Goal: Obtain resource: Obtain resource

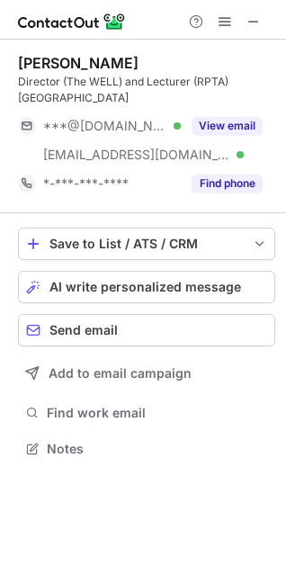
scroll to position [436, 286]
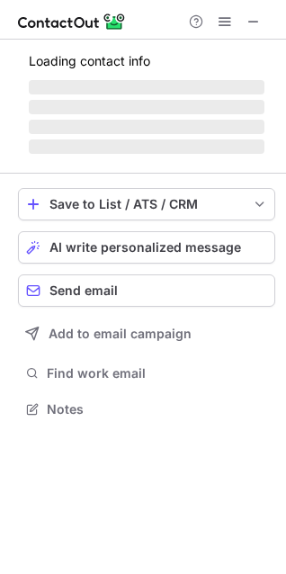
scroll to position [448, 286]
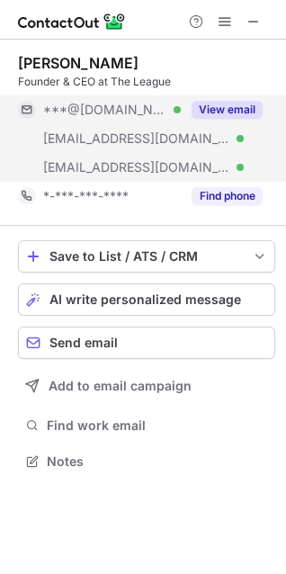
click at [211, 104] on button "View email" at bounding box center [227, 110] width 71 height 18
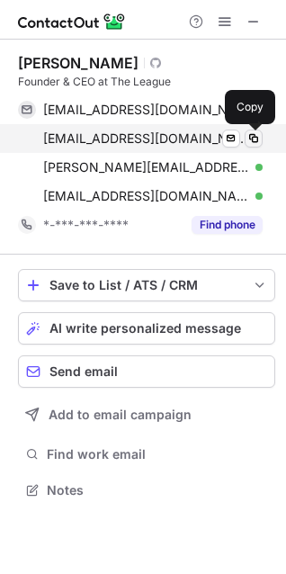
click at [254, 142] on span at bounding box center [254, 138] width 14 height 14
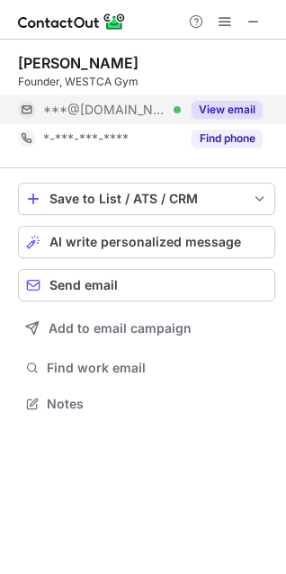
scroll to position [391, 286]
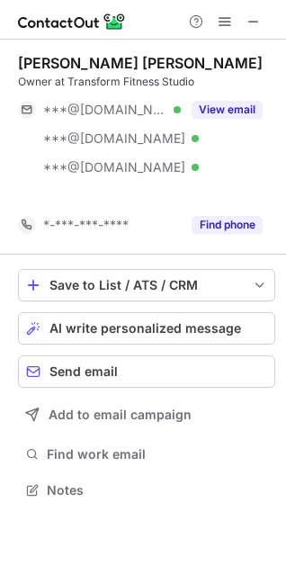
scroll to position [448, 286]
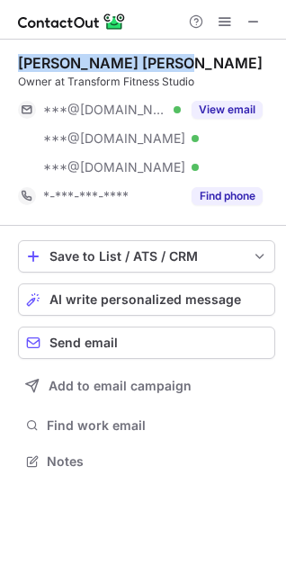
drag, startPoint x: 17, startPoint y: 65, endPoint x: 197, endPoint y: 66, distance: 180.0
click at [197, 66] on div "[PERSON_NAME] [PERSON_NAME] Owner at Transform Fitness Studio ***@[DOMAIN_NAME]…" at bounding box center [143, 264] width 286 height 449
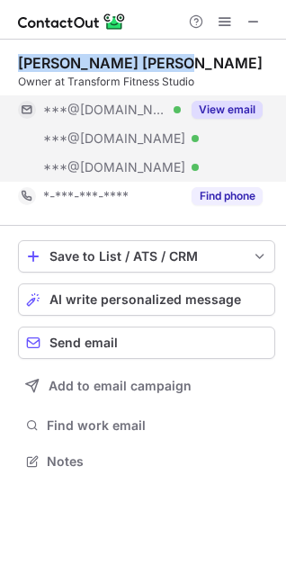
copy div "[PERSON_NAME] [PERSON_NAME]"
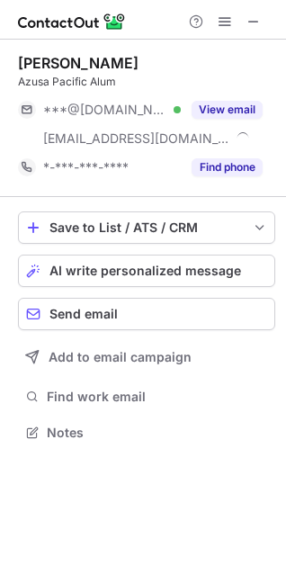
scroll to position [419, 286]
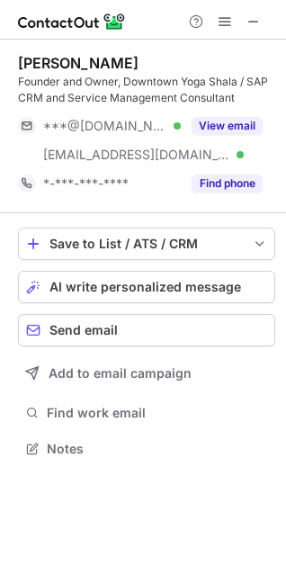
scroll to position [436, 286]
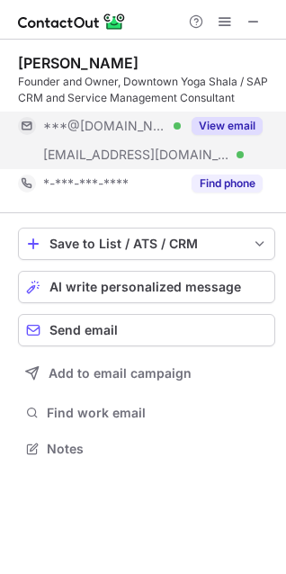
click at [230, 132] on button "View email" at bounding box center [227, 126] width 71 height 18
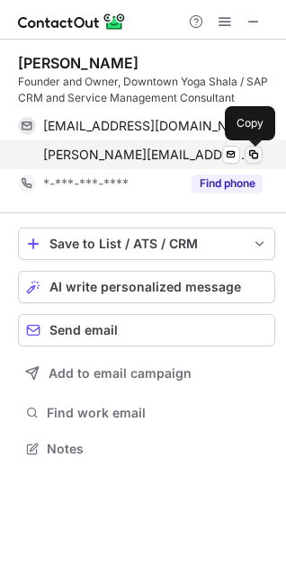
click at [248, 158] on span at bounding box center [254, 155] width 14 height 14
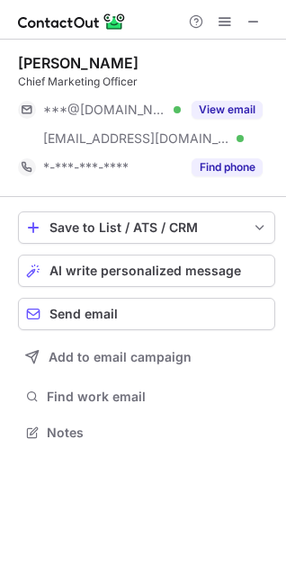
scroll to position [419, 286]
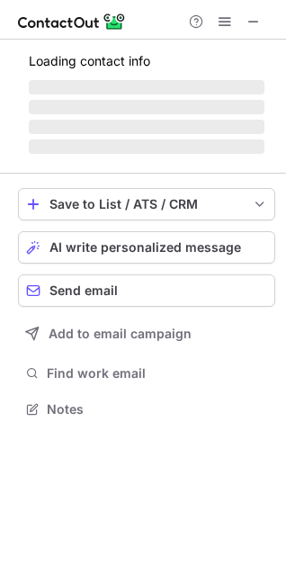
scroll to position [464, 286]
